Goal: Task Accomplishment & Management: Complete application form

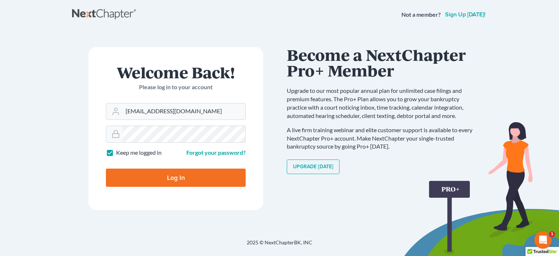
click at [183, 175] on input "Log In" at bounding box center [176, 177] width 140 height 18
type input "Thinking..."
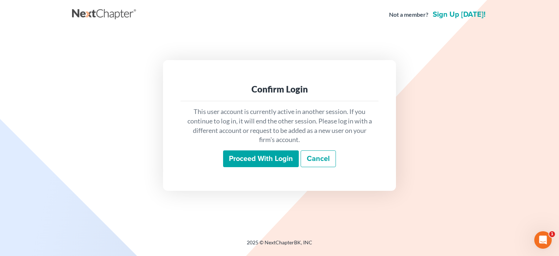
click at [254, 160] on input "Proceed with login" at bounding box center [261, 158] width 76 height 17
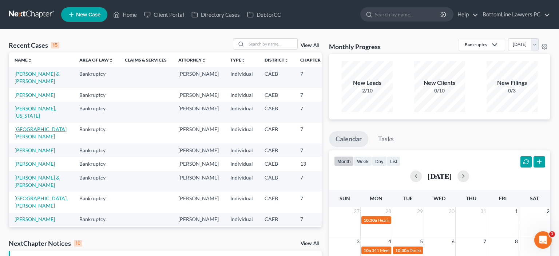
click at [21, 139] on link "[GEOGRAPHIC_DATA][PERSON_NAME]" at bounding box center [41, 132] width 52 height 13
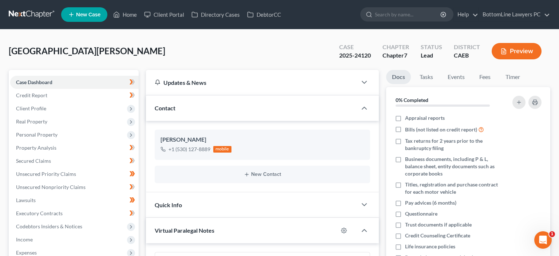
scroll to position [324, 0]
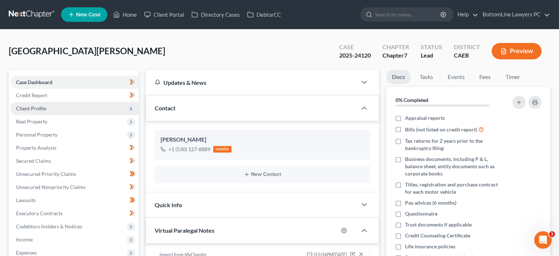
click at [42, 108] on span "Client Profile" at bounding box center [31, 108] width 30 height 6
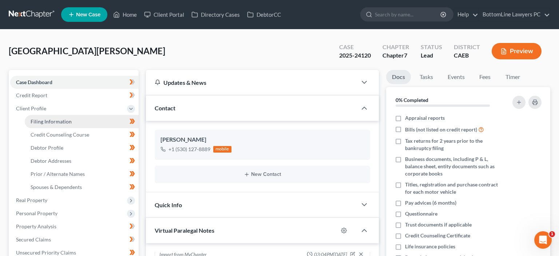
click at [51, 119] on span "Filing Information" at bounding box center [51, 121] width 41 height 6
select select "1"
select select "0"
select select "4"
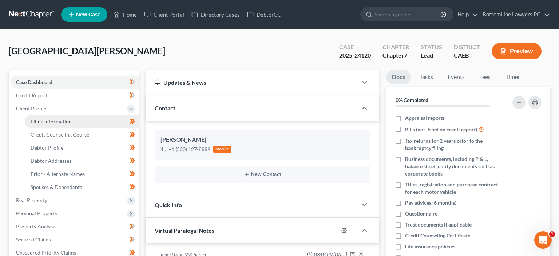
select select "0"
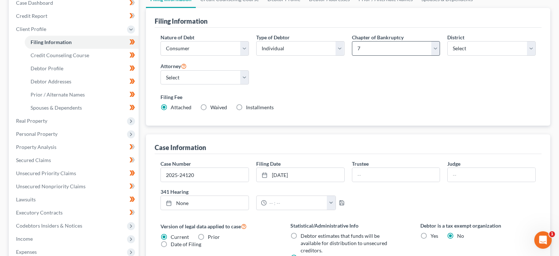
scroll to position [115, 0]
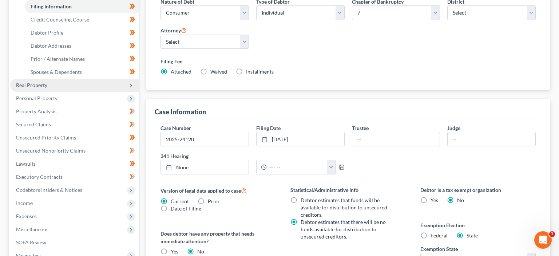
click at [44, 85] on span "Real Property" at bounding box center [31, 85] width 31 height 6
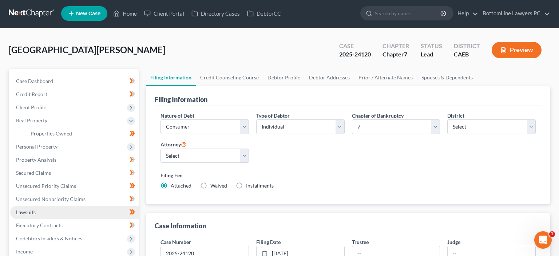
scroll to position [0, 0]
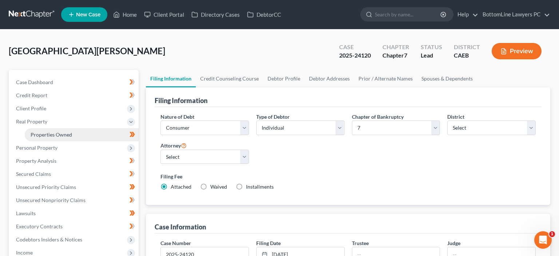
click at [85, 135] on link "Properties Owned" at bounding box center [82, 134] width 114 height 13
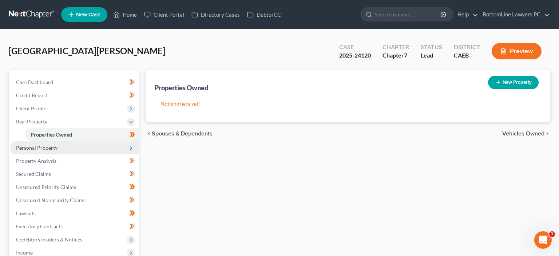
click at [46, 150] on span "Personal Property" at bounding box center [36, 147] width 41 height 6
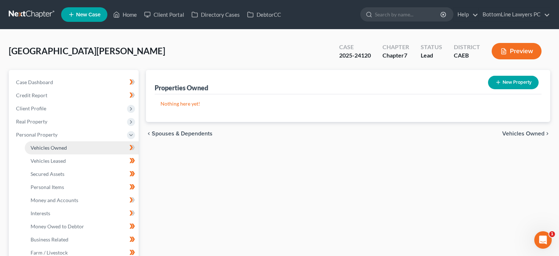
click at [63, 147] on span "Vehicles Owned" at bounding box center [49, 147] width 36 height 6
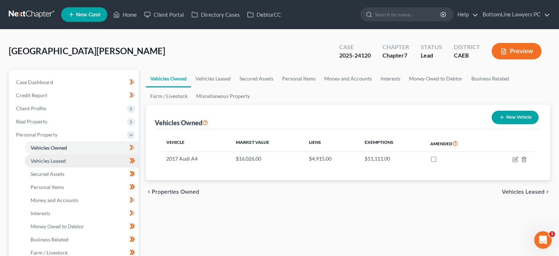
click at [60, 159] on span "Vehicles Leased" at bounding box center [48, 161] width 35 height 6
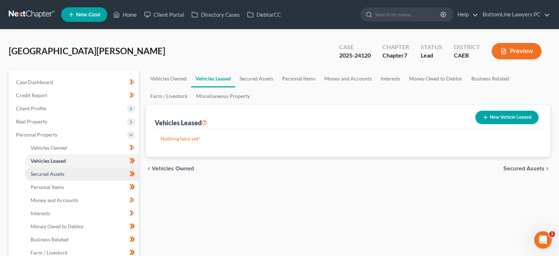
click at [60, 171] on span "Secured Assets" at bounding box center [48, 174] width 34 height 6
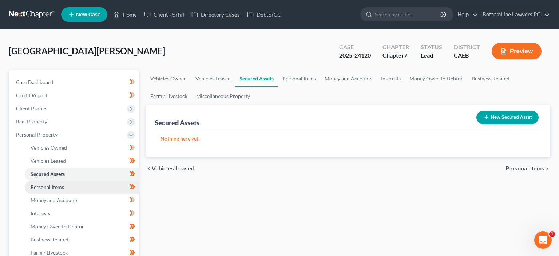
click at [58, 188] on span "Personal Items" at bounding box center [47, 187] width 33 height 6
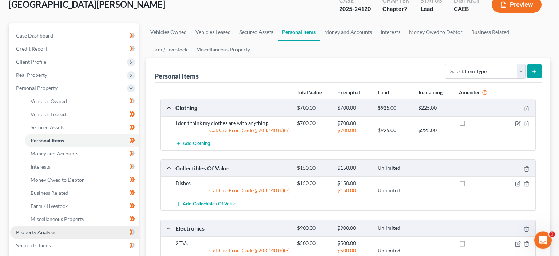
scroll to position [39, 0]
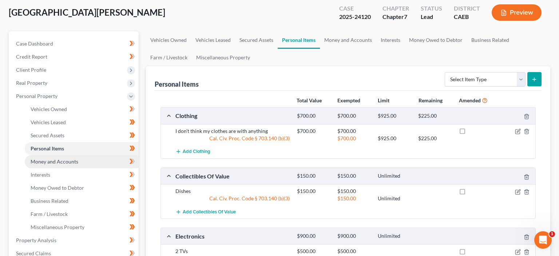
click at [52, 161] on span "Money and Accounts" at bounding box center [55, 161] width 48 height 6
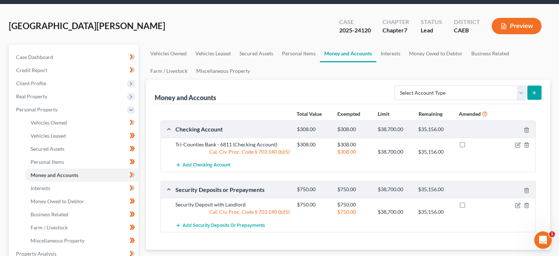
scroll to position [38, 0]
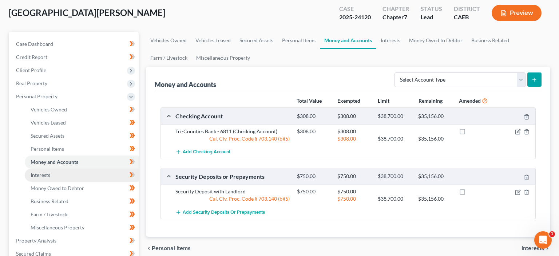
click at [59, 174] on link "Interests" at bounding box center [82, 174] width 114 height 13
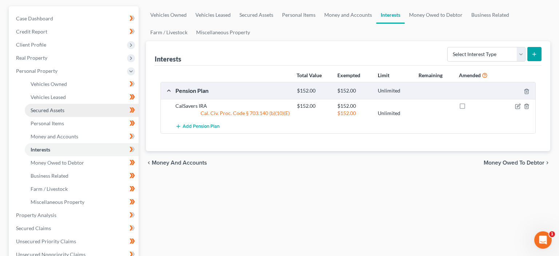
scroll to position [77, 0]
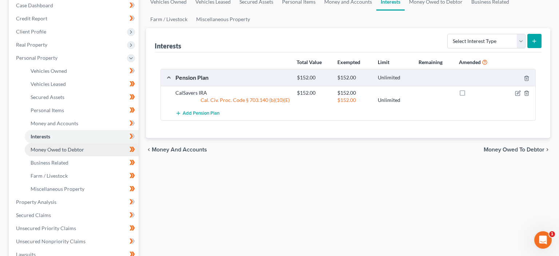
click at [68, 149] on span "Money Owed to Debtor" at bounding box center [57, 149] width 53 height 6
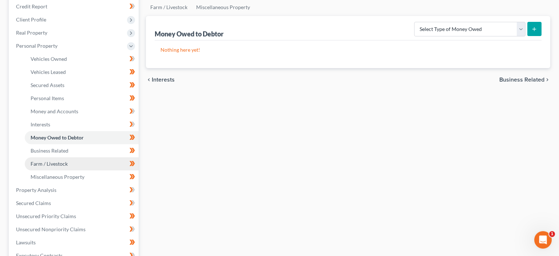
scroll to position [115, 0]
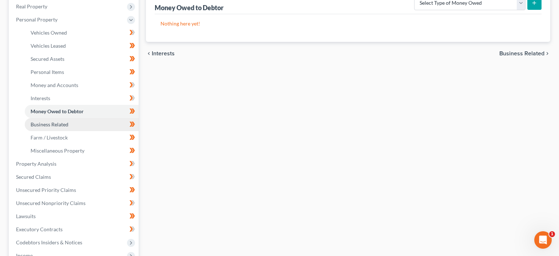
click at [55, 124] on span "Business Related" at bounding box center [50, 124] width 38 height 6
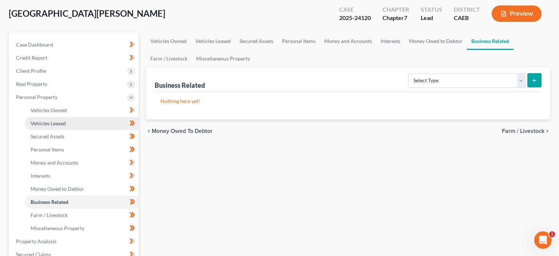
scroll to position [77, 0]
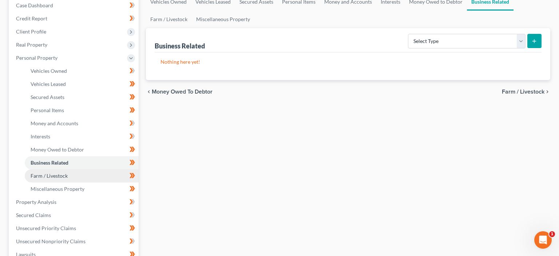
click at [59, 172] on span "Farm / Livestock" at bounding box center [49, 175] width 37 height 6
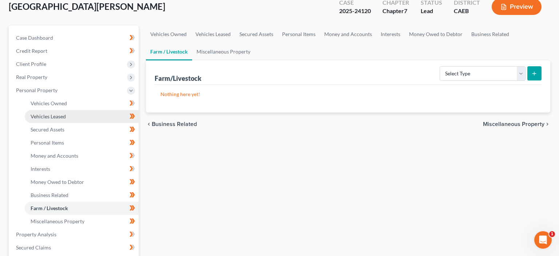
scroll to position [115, 0]
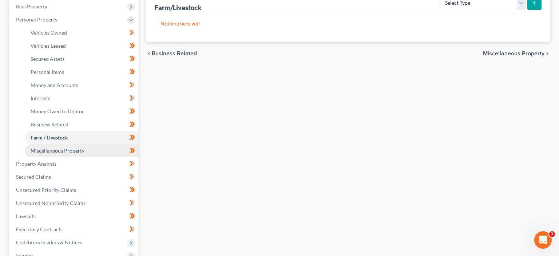
click at [59, 152] on span "Miscellaneous Property" at bounding box center [58, 150] width 54 height 6
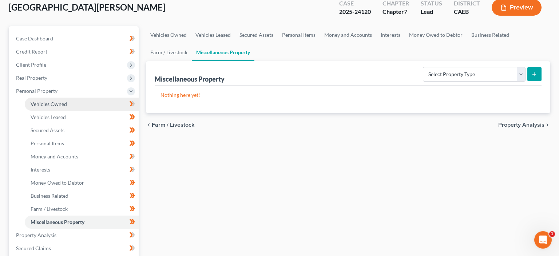
scroll to position [115, 0]
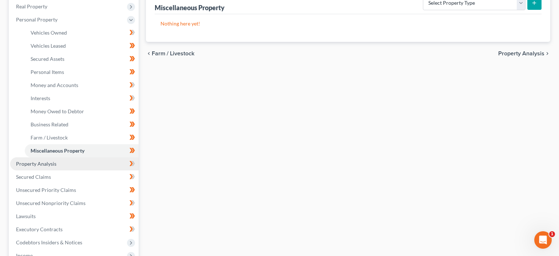
click at [43, 163] on span "Property Analysis" at bounding box center [36, 163] width 40 height 6
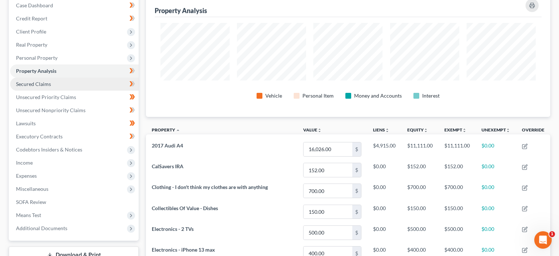
click at [38, 84] on span "Secured Claims" at bounding box center [33, 84] width 35 height 6
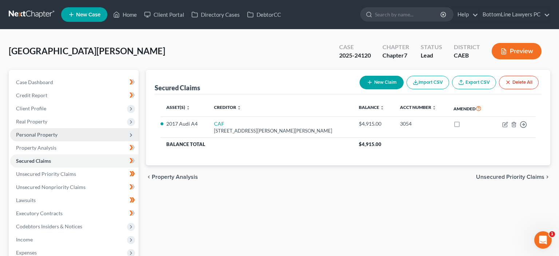
click at [49, 136] on span "Personal Property" at bounding box center [36, 134] width 41 height 6
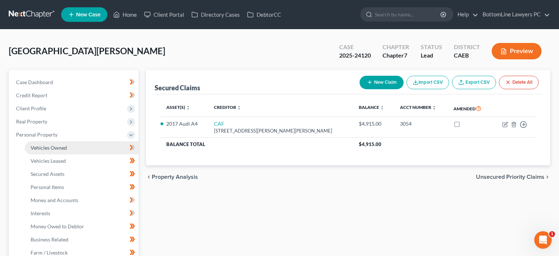
click at [55, 147] on span "Vehicles Owned" at bounding box center [49, 147] width 36 height 6
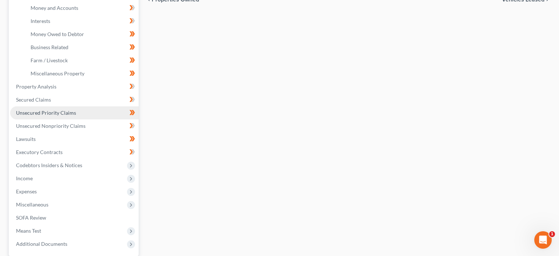
click at [49, 113] on span "Unsecured Priority Claims" at bounding box center [46, 113] width 60 height 6
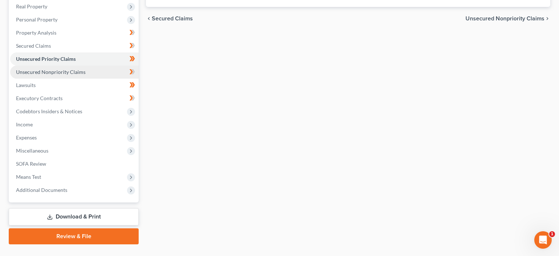
click at [52, 74] on span "Unsecured Nonpriority Claims" at bounding box center [50, 72] width 69 height 6
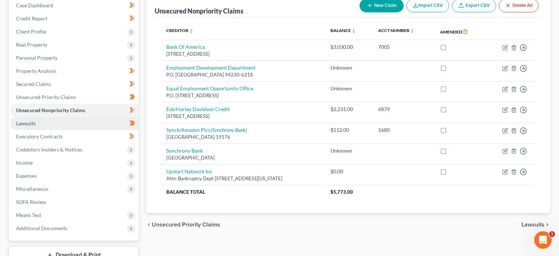
click at [40, 122] on link "Lawsuits" at bounding box center [74, 123] width 128 height 13
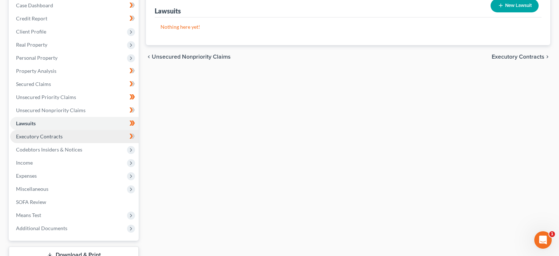
click at [52, 138] on span "Executory Contracts" at bounding box center [39, 136] width 47 height 6
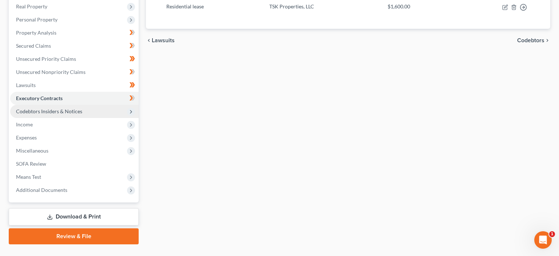
click at [49, 112] on span "Codebtors Insiders & Notices" at bounding box center [49, 111] width 66 height 6
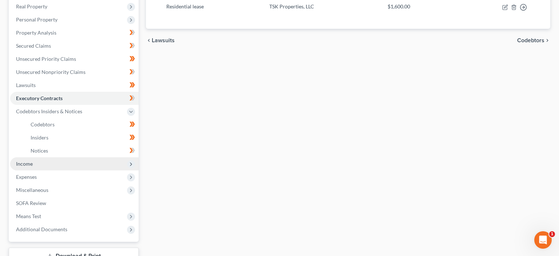
click at [37, 161] on span "Income" at bounding box center [74, 163] width 128 height 13
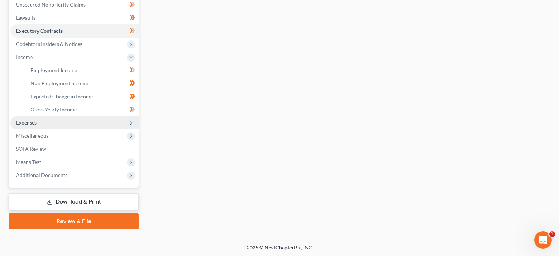
click at [34, 120] on span "Expenses" at bounding box center [26, 122] width 21 height 6
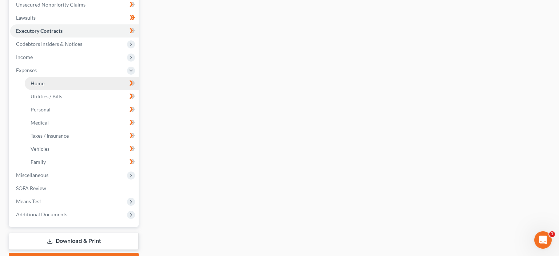
click at [48, 83] on link "Home" at bounding box center [82, 83] width 114 height 13
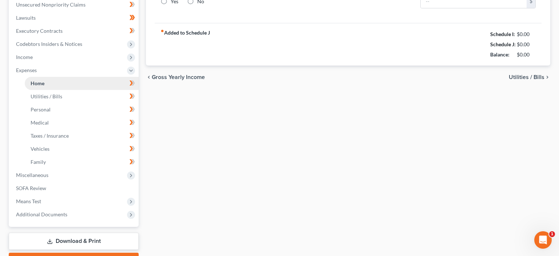
type input "1,600.00"
type input "0.00"
radio input "true"
type input "0.00"
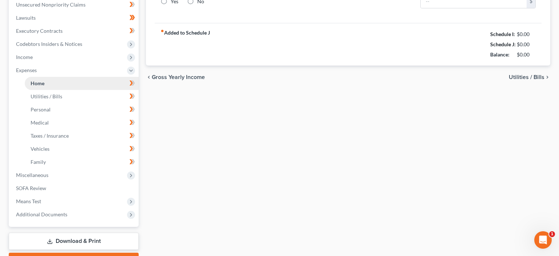
type input "0.00"
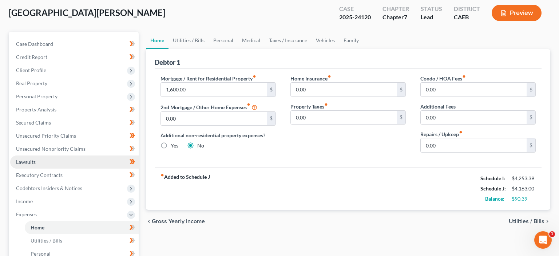
click at [55, 162] on link "Lawsuits" at bounding box center [74, 161] width 128 height 13
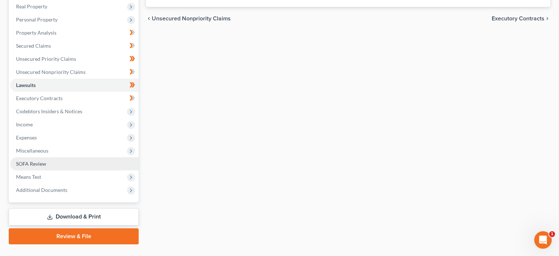
click at [50, 162] on link "SOFA Review" at bounding box center [74, 163] width 128 height 13
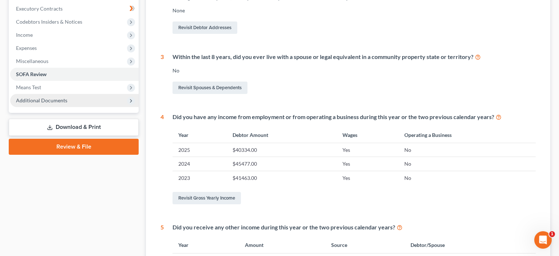
scroll to position [192, 0]
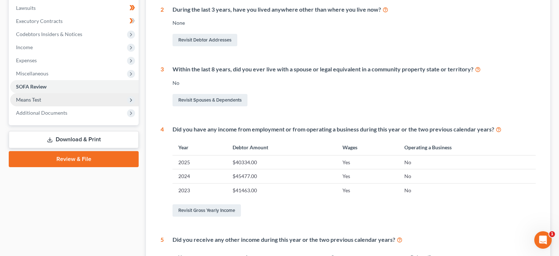
click at [47, 101] on span "Means Test" at bounding box center [74, 99] width 128 height 13
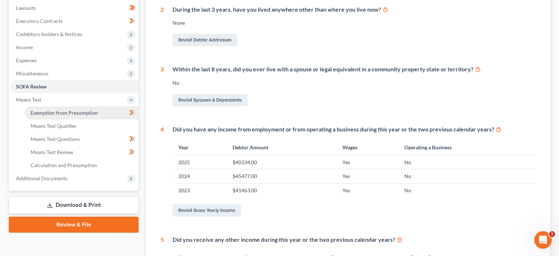
click at [55, 111] on span "Exemption from Presumption" at bounding box center [64, 113] width 67 height 6
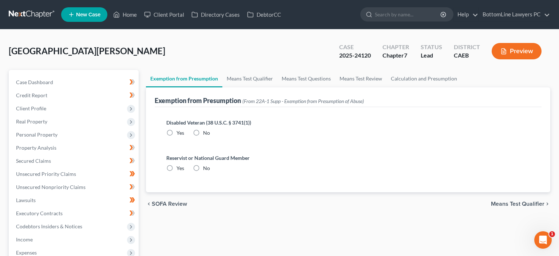
click at [203, 132] on label "No" at bounding box center [206, 132] width 7 height 7
click at [206, 132] on input "No" at bounding box center [208, 131] width 5 height 5
radio input "true"
click at [203, 167] on label "No" at bounding box center [206, 167] width 7 height 7
click at [206, 167] on input "No" at bounding box center [208, 166] width 5 height 5
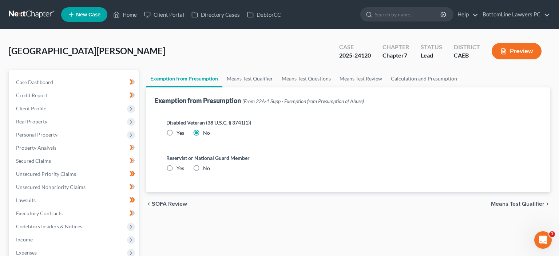
radio input "true"
click at [239, 79] on link "Means Test Qualifier" at bounding box center [249, 78] width 55 height 17
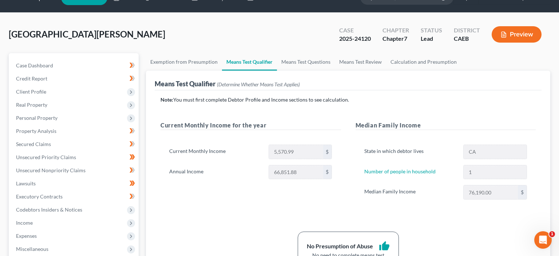
scroll to position [38, 0]
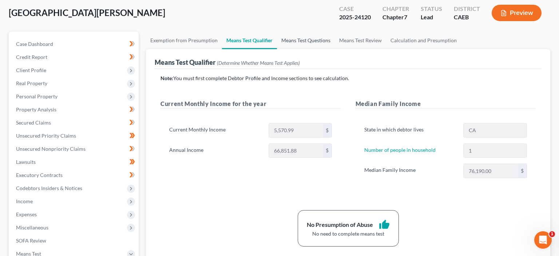
click at [320, 40] on link "Means Test Questions" at bounding box center [306, 40] width 58 height 17
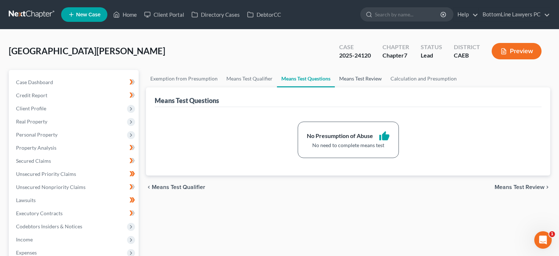
click at [358, 75] on link "Means Test Review" at bounding box center [360, 78] width 51 height 17
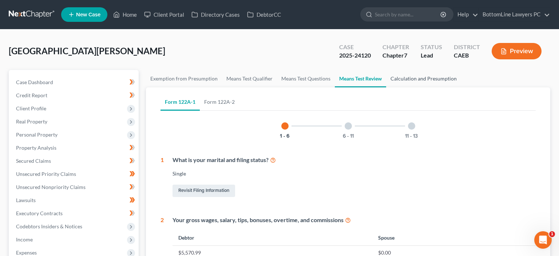
click at [403, 76] on link "Calculation and Presumption" at bounding box center [423, 78] width 75 height 17
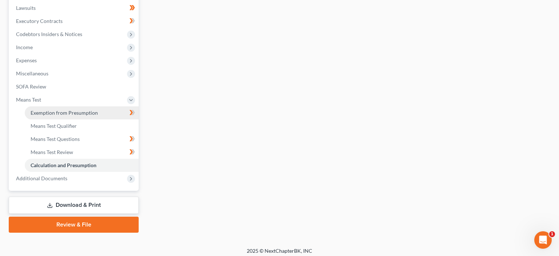
scroll to position [195, 0]
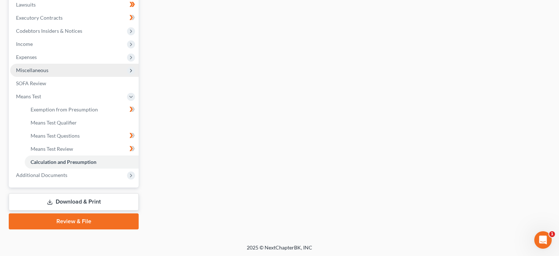
click at [39, 70] on span "Miscellaneous" at bounding box center [32, 70] width 32 height 6
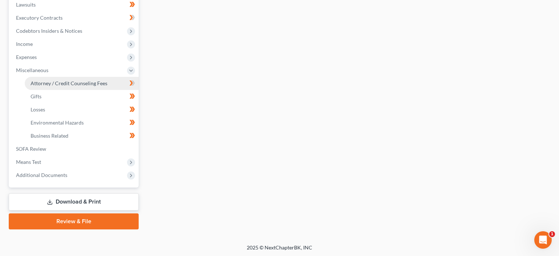
click at [59, 84] on span "Attorney / Credit Counseling Fees" at bounding box center [69, 83] width 77 height 6
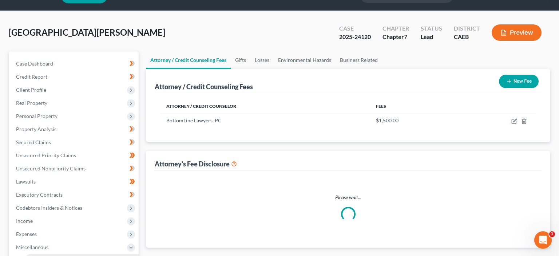
select select "0"
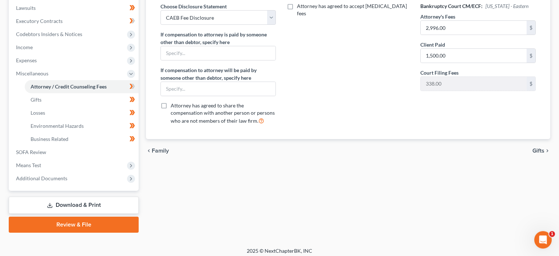
scroll to position [195, 0]
